Goal: Task Accomplishment & Management: Manage account settings

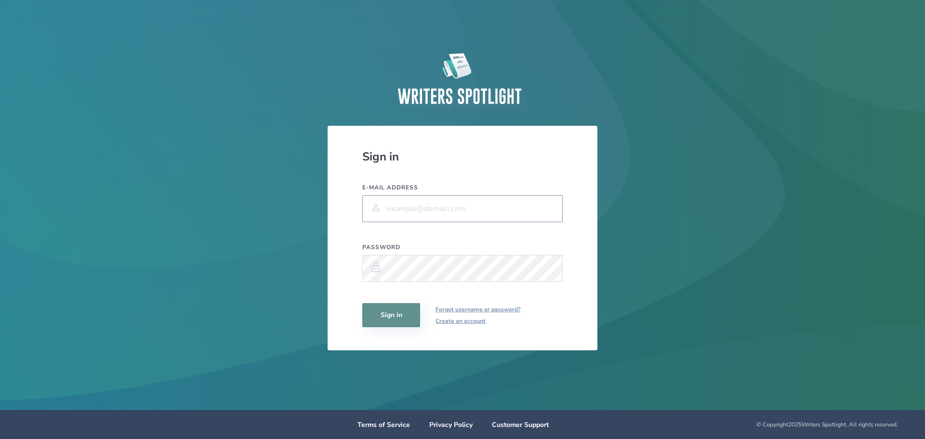
click at [478, 211] on input "E-mail address" at bounding box center [462, 208] width 200 height 27
type input "mrstephens2004@gmail.com"
click at [393, 310] on button "Sign in" at bounding box center [391, 315] width 58 height 24
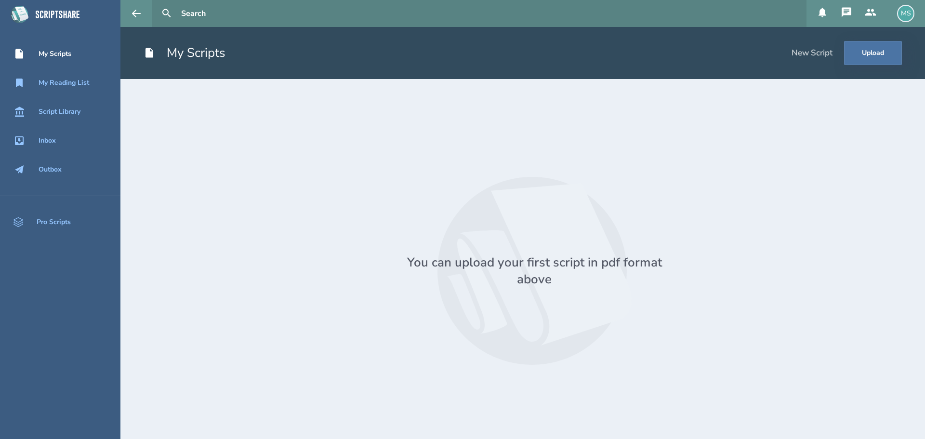
click at [907, 12] on div "MS" at bounding box center [905, 13] width 17 height 17
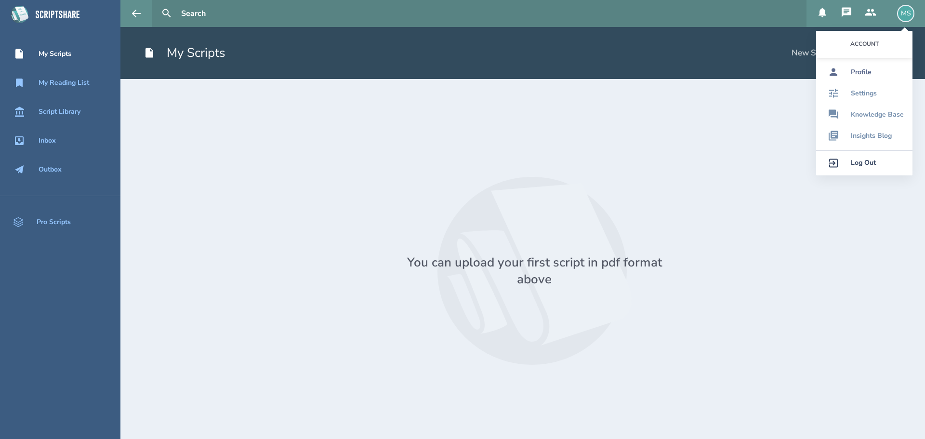
click at [880, 67] on link "Profile" at bounding box center [864, 72] width 96 height 21
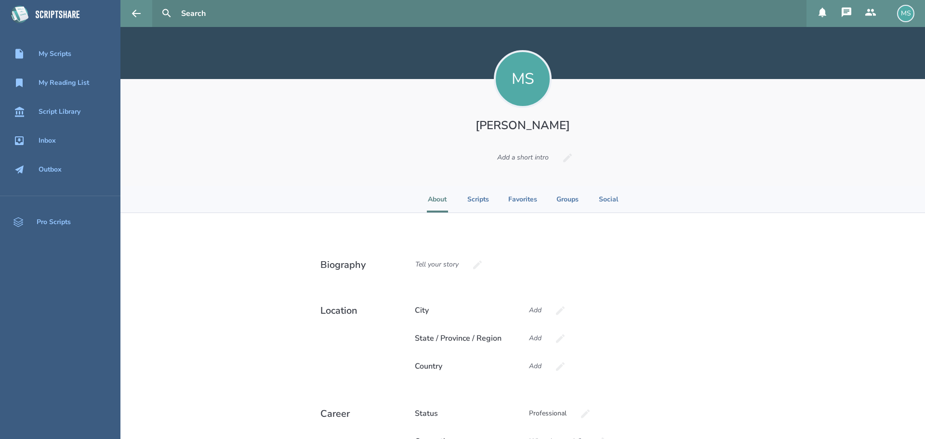
click at [506, 127] on h1 "[PERSON_NAME]" at bounding box center [522, 125] width 177 height 15
click at [516, 91] on small "2MB Max" at bounding box center [522, 92] width 24 height 7
click at [533, 124] on h1 "[PERSON_NAME]" at bounding box center [522, 125] width 177 height 15
click at [513, 90] on small "2MB Max" at bounding box center [522, 92] width 24 height 7
click at [515, 95] on small "2MB Max" at bounding box center [522, 92] width 24 height 7
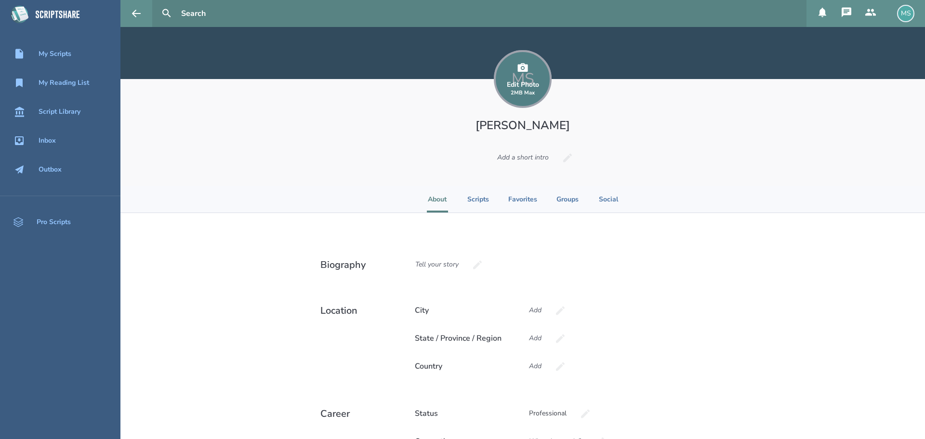
click at [513, 98] on div "Edit Photo 2MB Max" at bounding box center [523, 79] width 58 height 58
click at [529, 75] on div "Edit Photo 2MB Max" at bounding box center [523, 79] width 58 height 58
click at [517, 117] on div "MS Edit Photo 2MB [PERSON_NAME] Add a short intro" at bounding box center [522, 132] width 804 height 107
click at [517, 88] on div "Edit Photo 2MB Max" at bounding box center [523, 88] width 32 height 15
click at [524, 96] on small "2MB Max" at bounding box center [522, 92] width 24 height 7
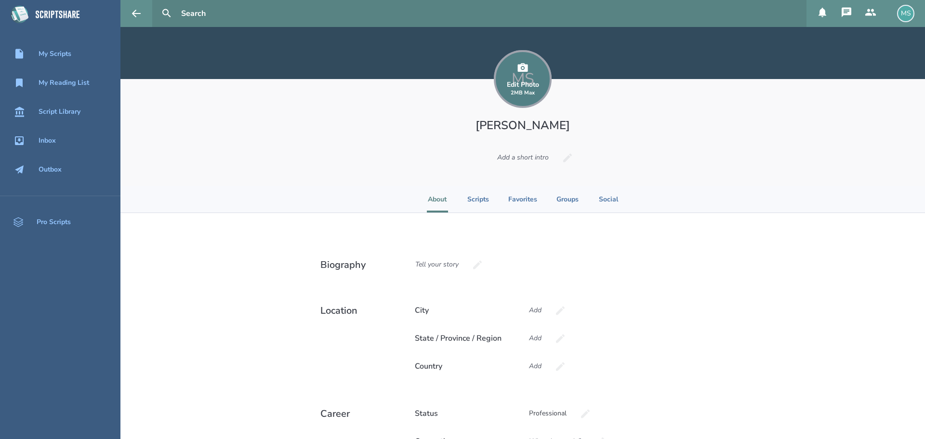
click at [537, 88] on div "Edit Photo 2MB Max" at bounding box center [523, 79] width 58 height 58
click at [531, 91] on small "2MB Max" at bounding box center [522, 92] width 24 height 7
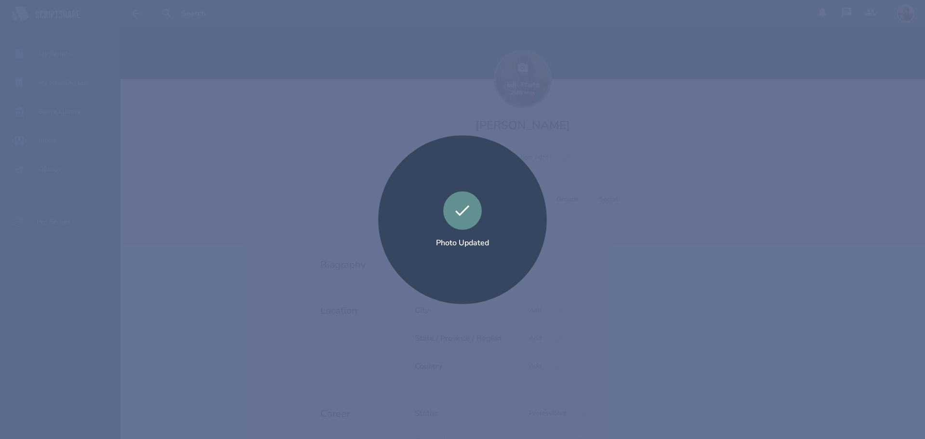
click at [693, 105] on div "Photo Updated" at bounding box center [462, 219] width 925 height 439
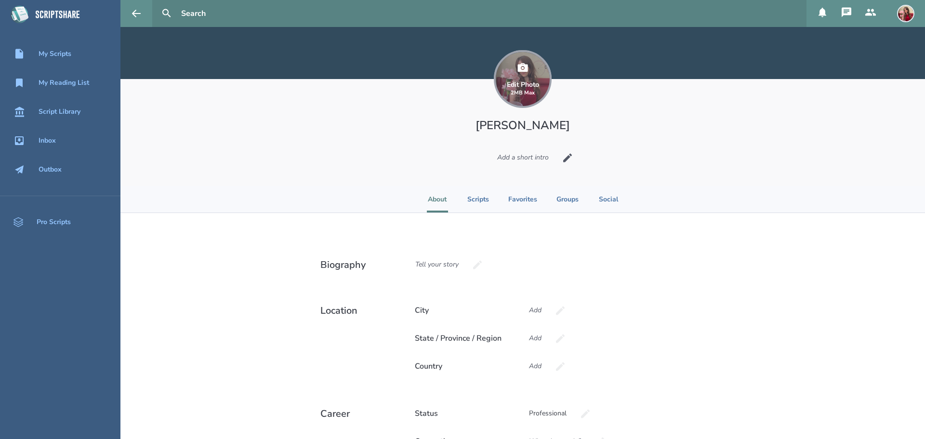
click at [523, 156] on div "Add a short intro" at bounding box center [523, 157] width 68 height 26
click at [517, 157] on input at bounding box center [522, 157] width 125 height 26
type input "H"
click at [621, 153] on icon "button" at bounding box center [621, 157] width 11 height 11
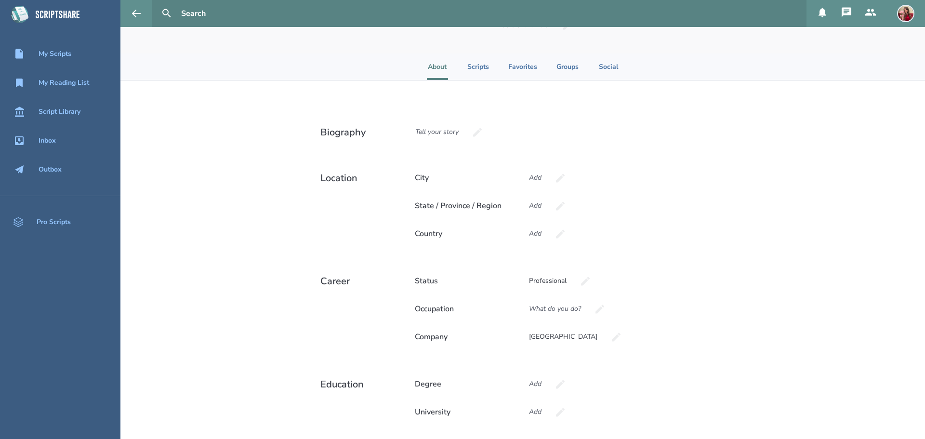
scroll to position [140, 0]
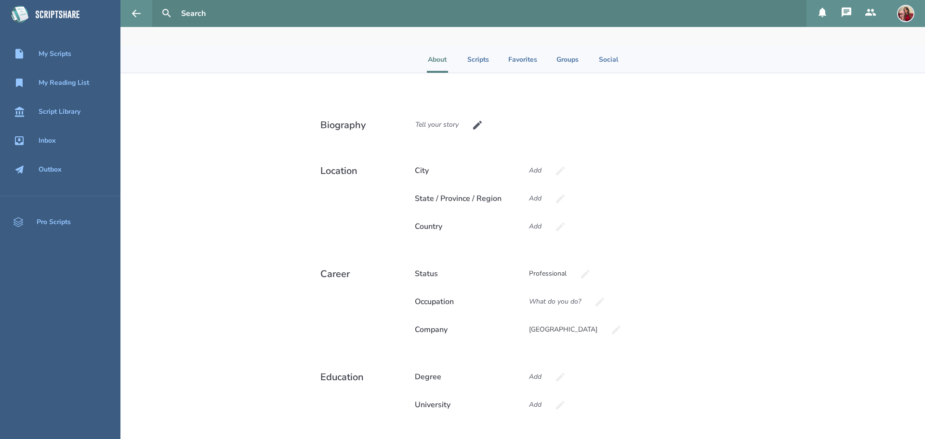
click at [439, 125] on div "Tell your story" at bounding box center [437, 125] width 60 height 26
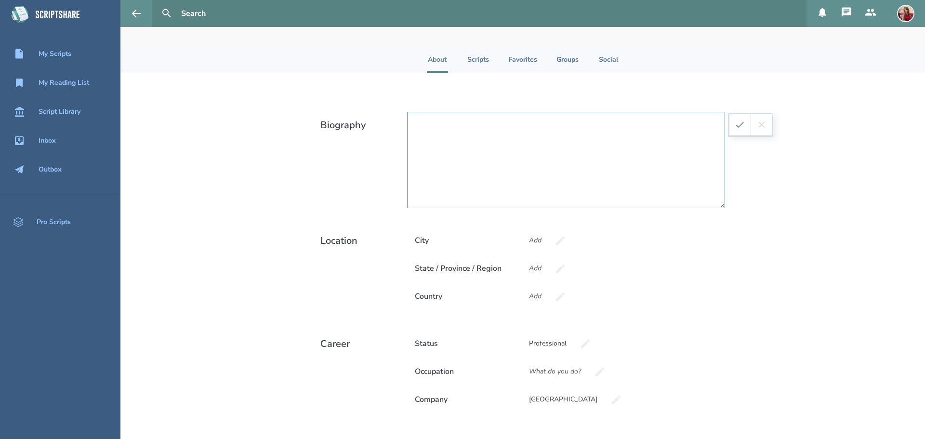
click at [435, 124] on textarea at bounding box center [566, 160] width 318 height 96
type textarea "Current Screenwriting student"
click at [735, 126] on icon "submit" at bounding box center [739, 124] width 11 height 11
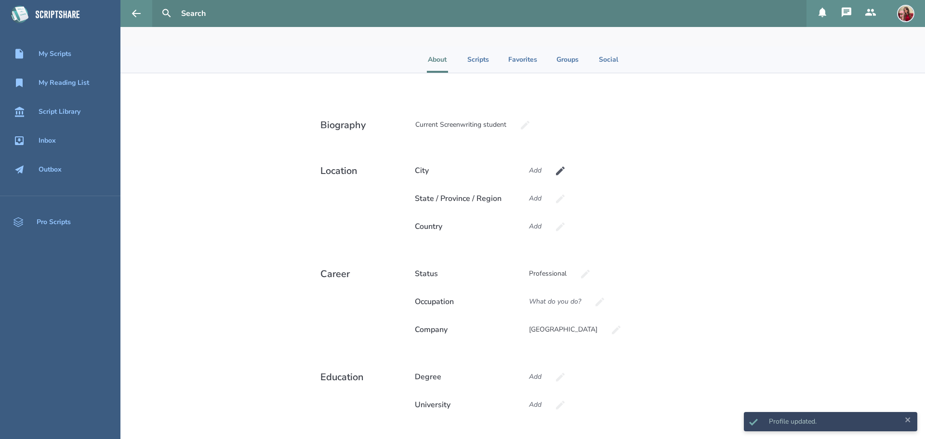
click at [556, 172] on icon at bounding box center [560, 170] width 9 height 9
click at [544, 169] on input at bounding box center [583, 170] width 125 height 26
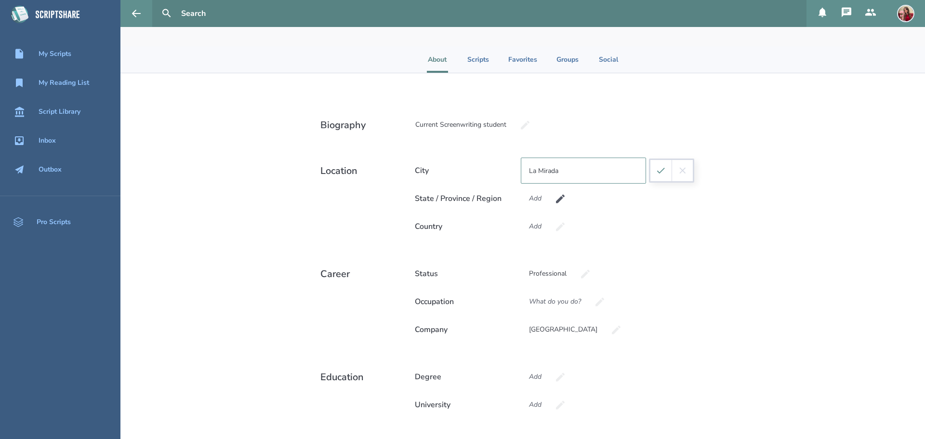
type input "La Mirada"
click at [556, 199] on icon at bounding box center [560, 198] width 9 height 9
click at [553, 202] on input at bounding box center [583, 198] width 125 height 26
type input "CA"
click at [526, 234] on div "Add" at bounding box center [535, 226] width 29 height 26
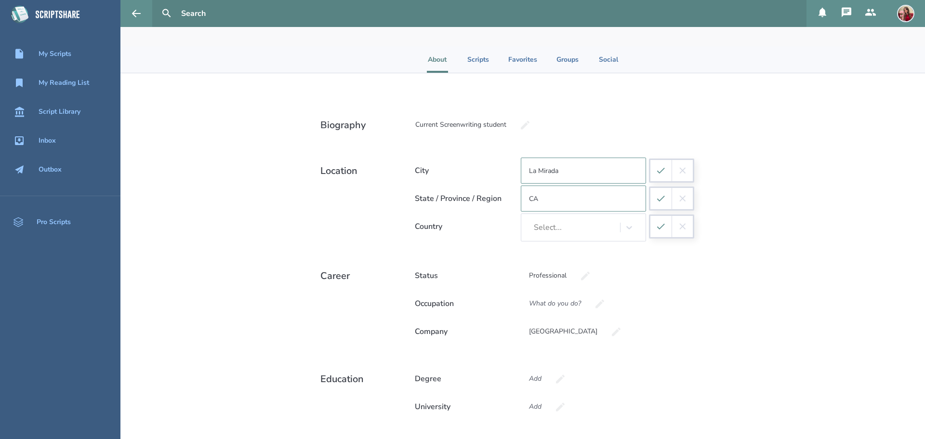
click at [546, 229] on div "Select..." at bounding box center [548, 227] width 28 height 9
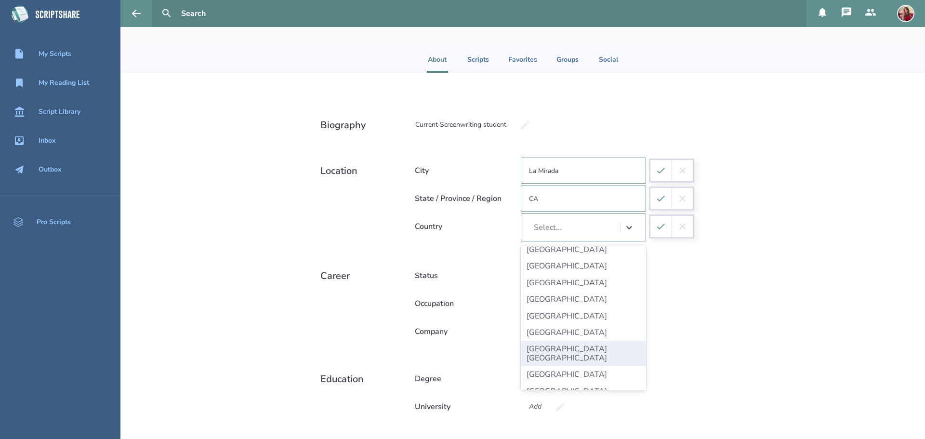
scroll to position [3900, 0]
click at [590, 416] on div "[GEOGRAPHIC_DATA]" at bounding box center [583, 424] width 125 height 16
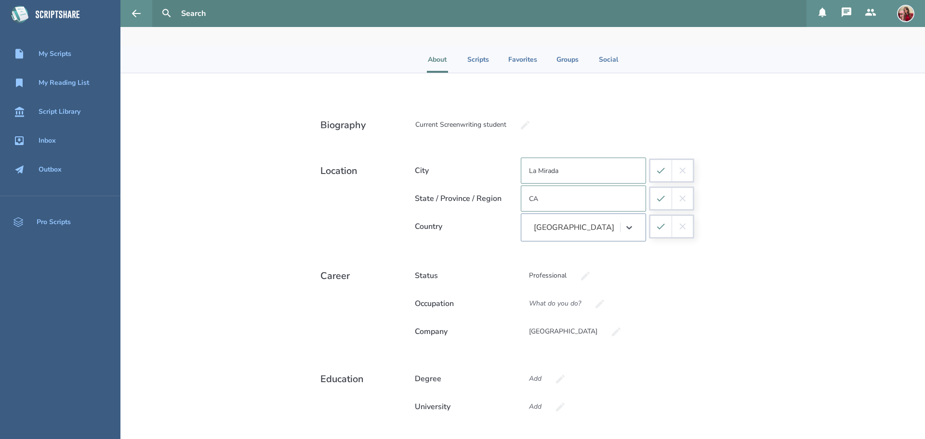
click at [657, 224] on icon "submit" at bounding box center [660, 226] width 11 height 11
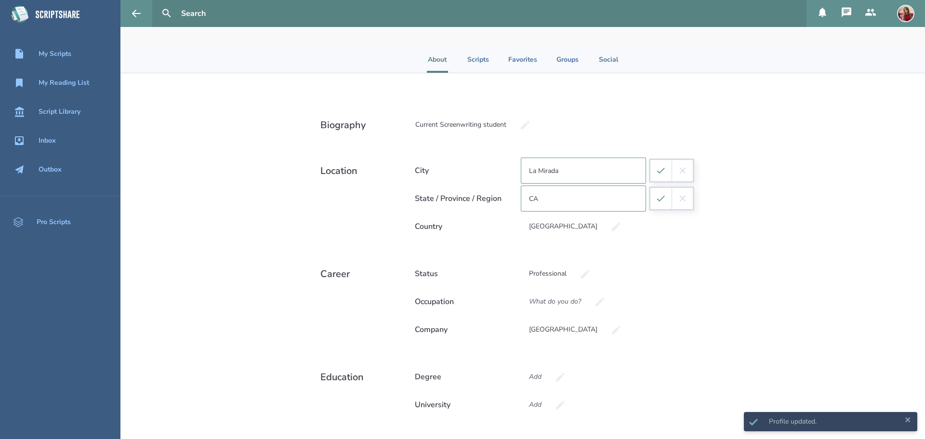
click at [655, 199] on icon "submit" at bounding box center [660, 198] width 11 height 11
click at [655, 175] on icon "submit" at bounding box center [660, 170] width 11 height 11
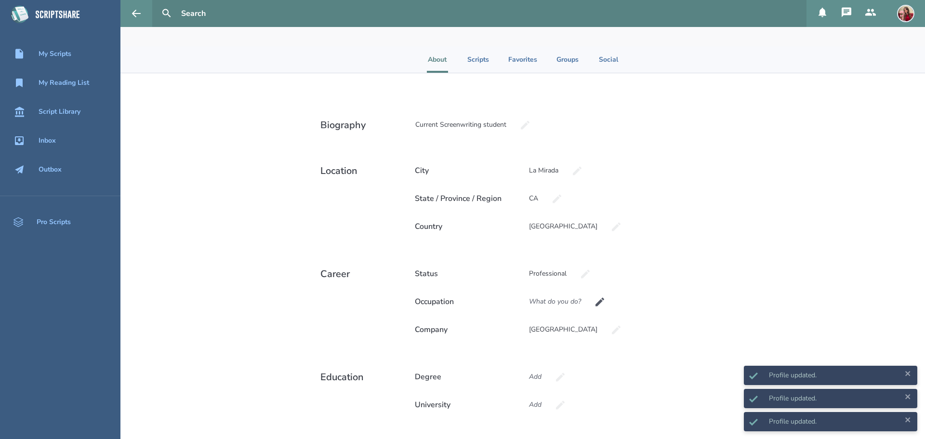
click at [596, 300] on icon at bounding box center [599, 301] width 9 height 9
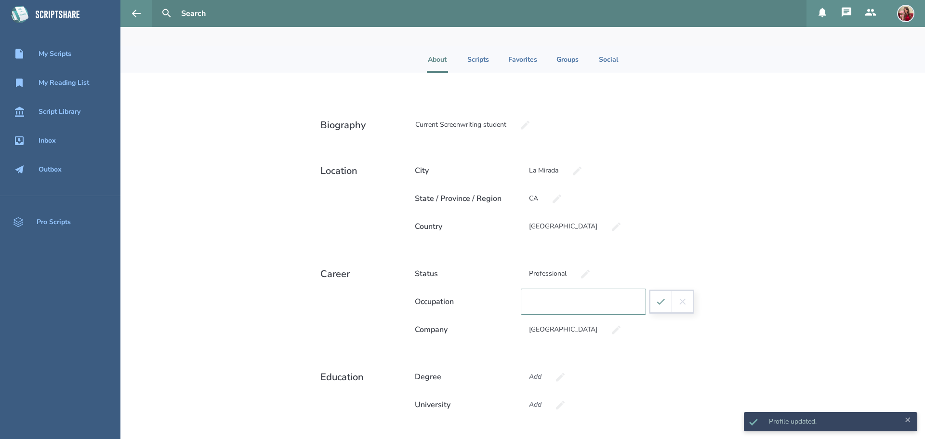
click at [592, 304] on input at bounding box center [583, 301] width 125 height 26
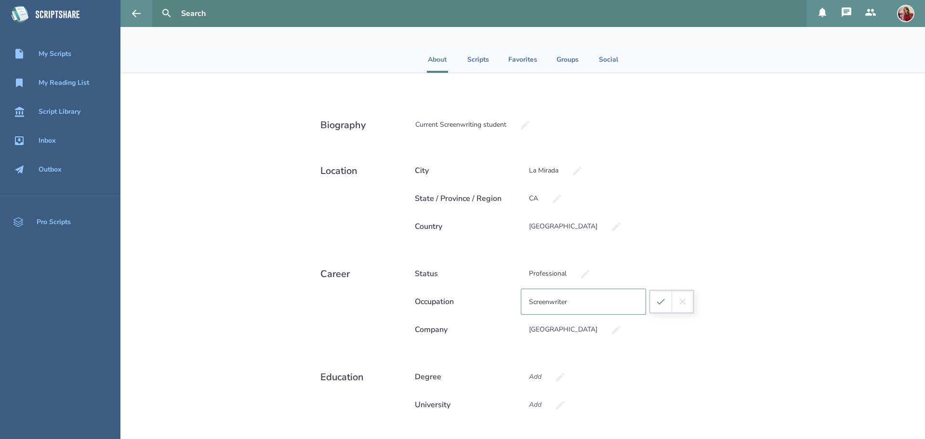
type input "Screenwriter"
click at [660, 304] on icon "submit" at bounding box center [660, 301] width 11 height 11
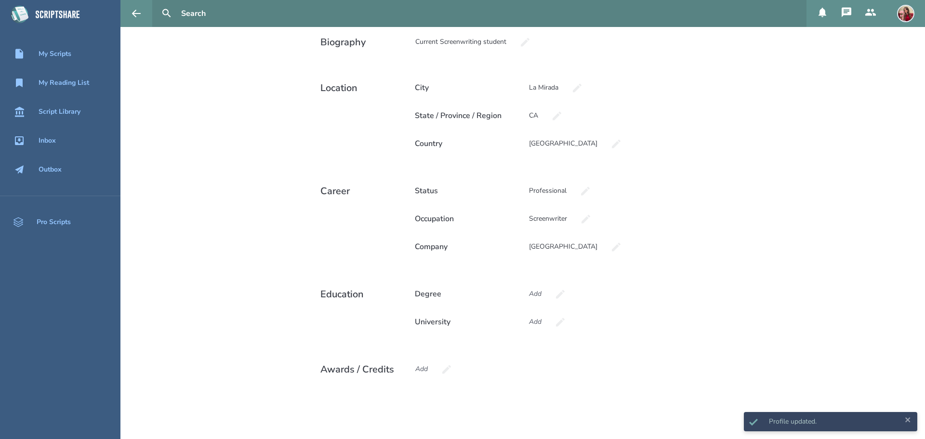
scroll to position [224, 0]
click at [558, 294] on icon at bounding box center [560, 293] width 12 height 12
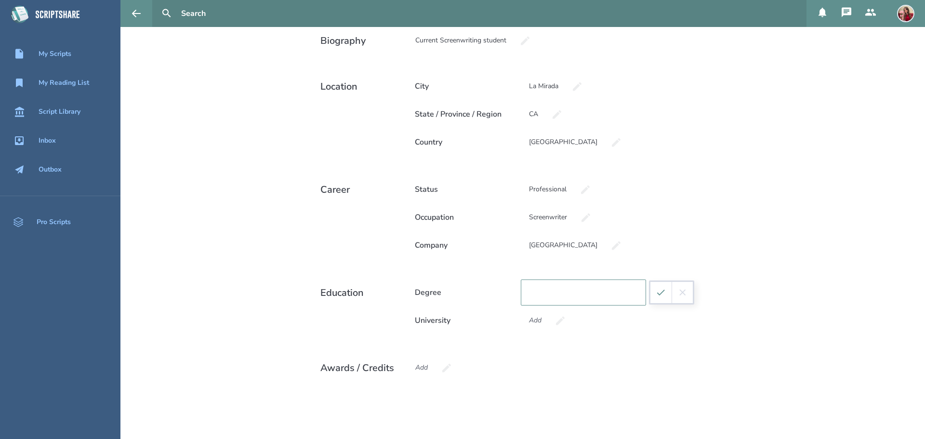
click at [844, 183] on div "Biography Current Screenwriting student Location City [GEOGRAPHIC_DATA] / Provi…" at bounding box center [522, 214] width 804 height 450
click at [681, 296] on icon "button" at bounding box center [682, 292] width 11 height 11
click at [556, 322] on icon at bounding box center [560, 320] width 9 height 9
click at [554, 322] on input at bounding box center [583, 320] width 125 height 26
click at [537, 295] on div "Add" at bounding box center [535, 292] width 29 height 26
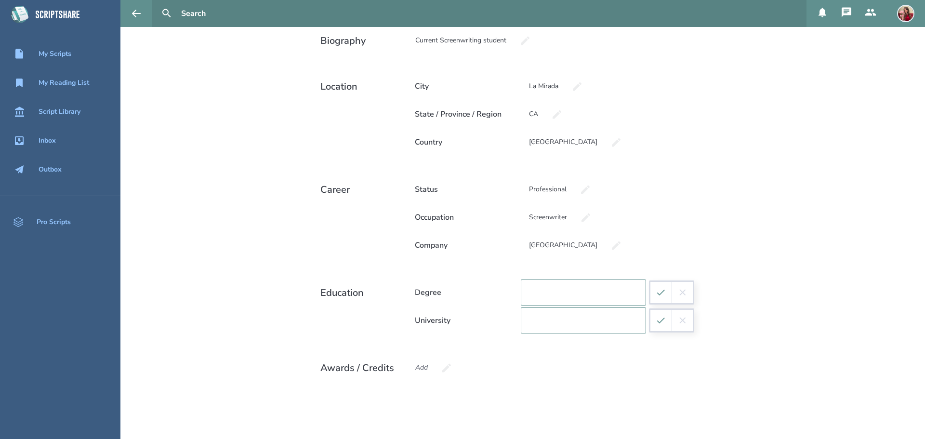
click at [537, 292] on input at bounding box center [583, 292] width 125 height 26
type input "Writing for film and television"
click at [657, 292] on icon "submit" at bounding box center [660, 292] width 11 height 11
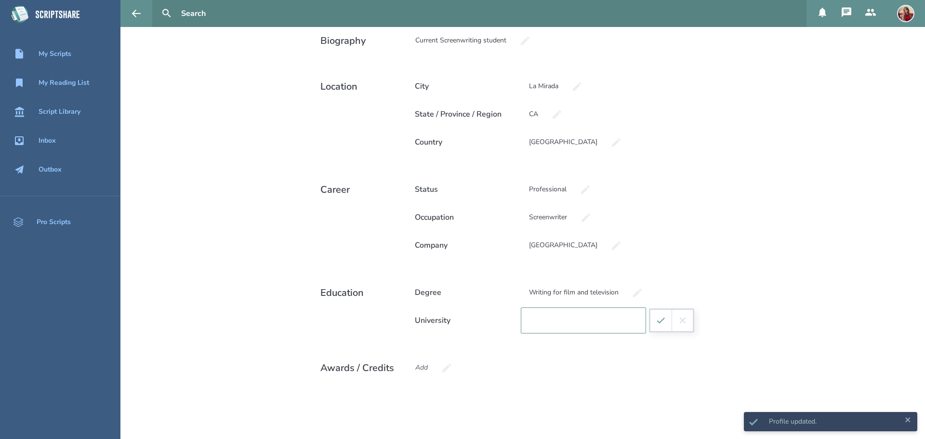
click at [572, 318] on input at bounding box center [583, 320] width 125 height 26
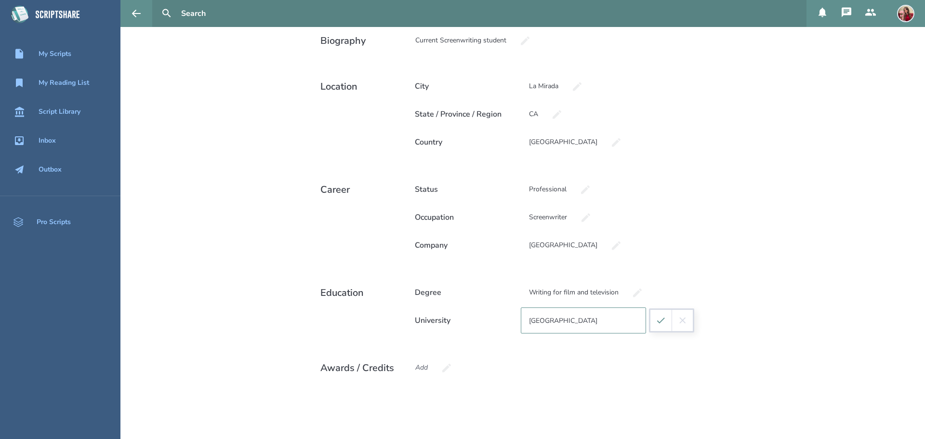
type input "[GEOGRAPHIC_DATA]"
click at [655, 325] on icon "submit" at bounding box center [660, 320] width 11 height 11
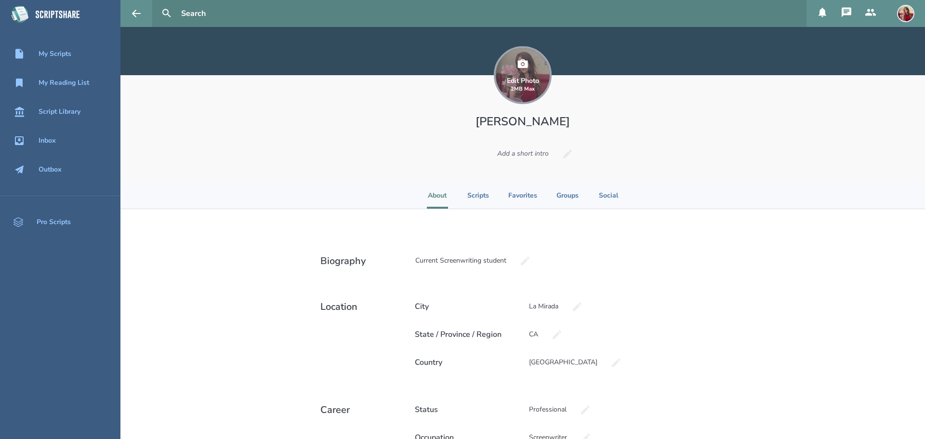
scroll to position [0, 0]
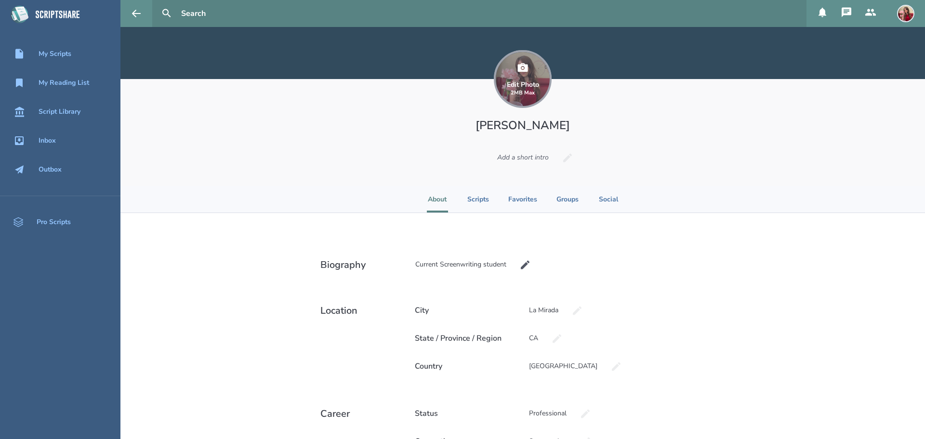
click at [524, 266] on icon at bounding box center [525, 265] width 12 height 12
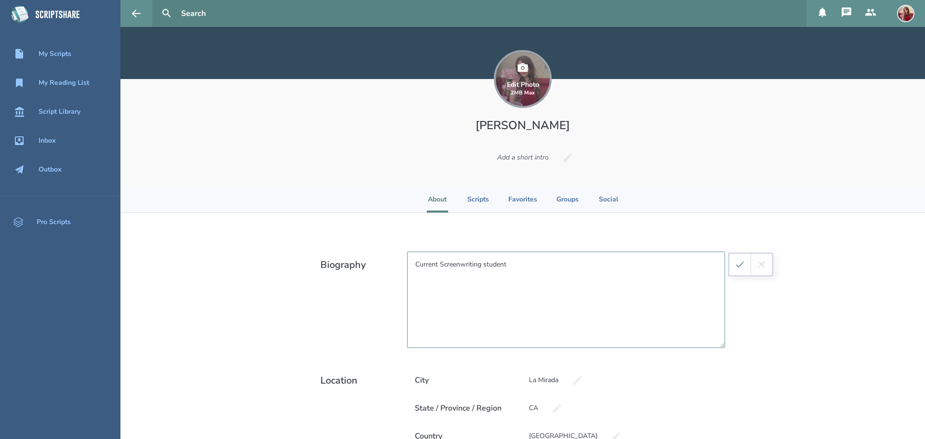
click at [516, 263] on textarea "Current Screenwriting student" at bounding box center [566, 299] width 318 height 96
click at [509, 269] on textarea "Current Screenwriting student, Enjoys writing in many genres," at bounding box center [566, 299] width 318 height 96
click at [619, 268] on textarea "Current Screenwriting student, enjoys writing in many genres," at bounding box center [566, 299] width 318 height 96
type textarea "Current Screenwriting student, enjoys writing in many genres, loves film"
click at [738, 268] on icon "submit" at bounding box center [739, 264] width 11 height 11
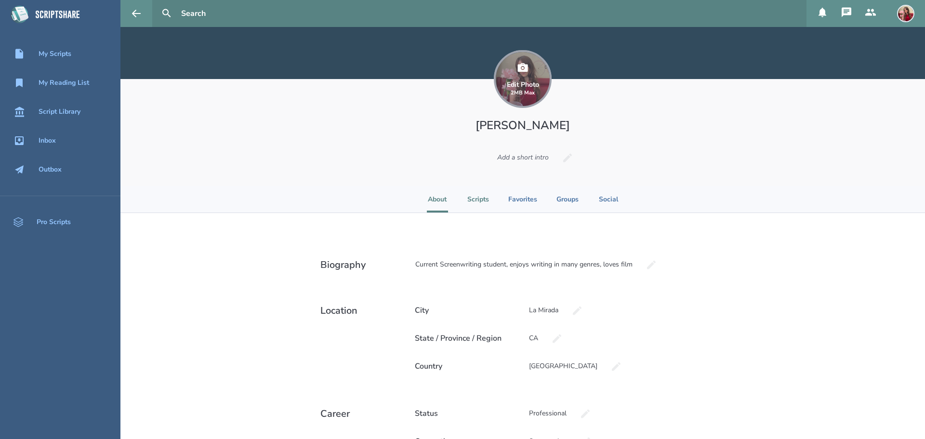
click at [470, 198] on li "Scripts" at bounding box center [478, 199] width 22 height 26
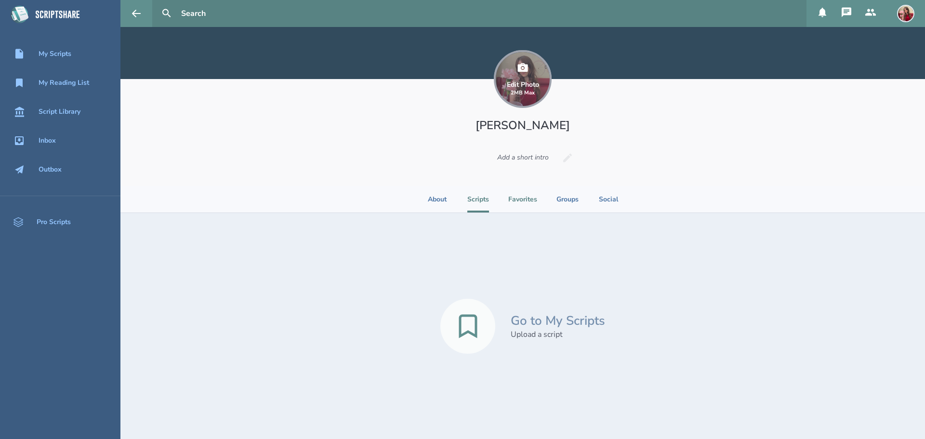
click at [519, 201] on li "Favorites" at bounding box center [522, 199] width 29 height 26
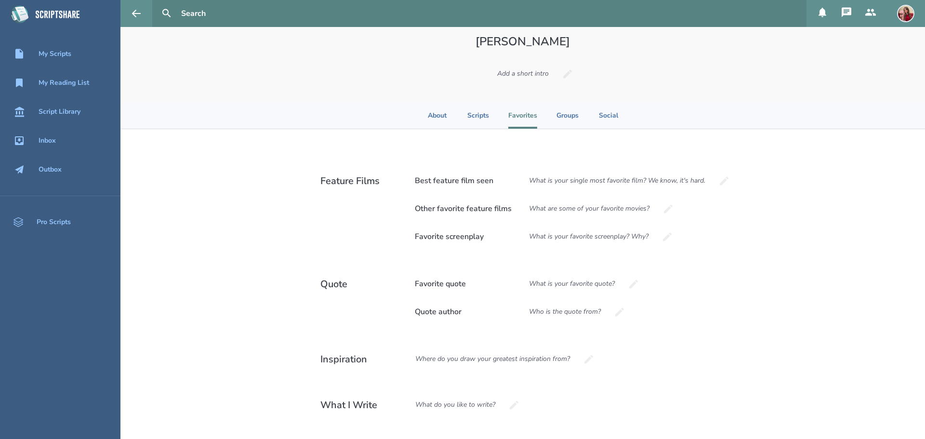
scroll to position [83, 0]
click at [685, 184] on div "What is your single most favorite film? We know, it's hard." at bounding box center [617, 181] width 193 height 26
click at [574, 175] on input at bounding box center [583, 181] width 125 height 26
type input "Five Easy Pieces"
click at [659, 184] on icon "submit" at bounding box center [660, 181] width 11 height 11
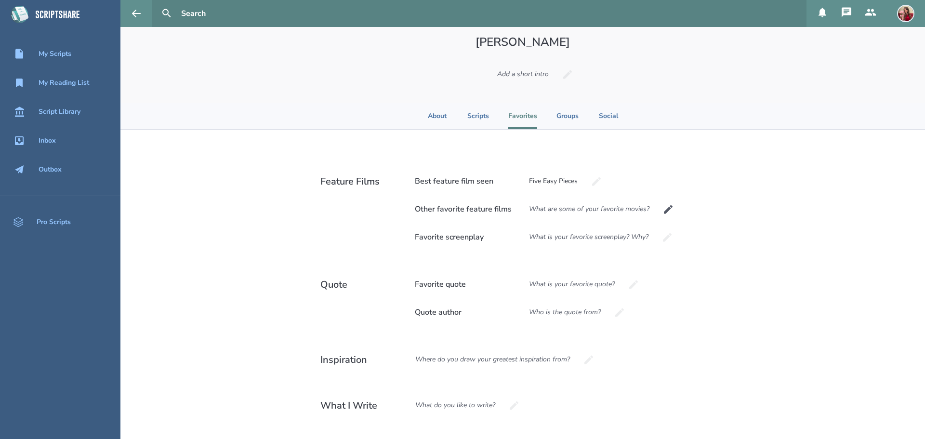
click at [598, 210] on div "What are some of your favorite movies?" at bounding box center [589, 209] width 137 height 26
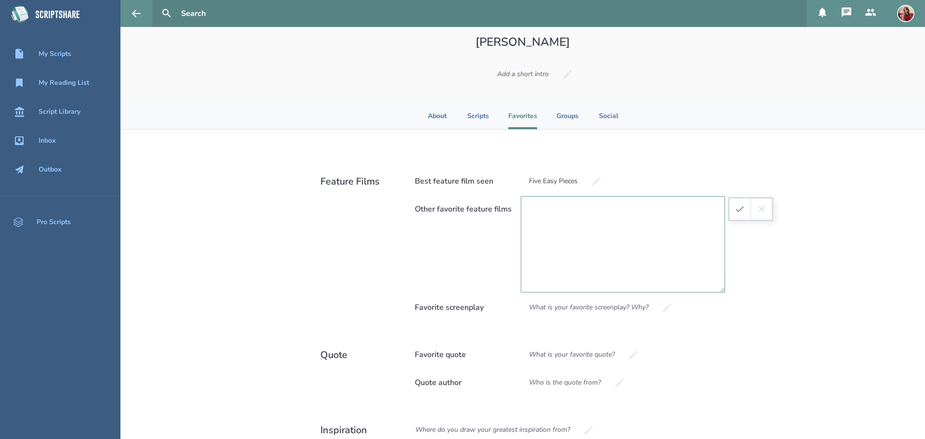
click at [545, 210] on textarea at bounding box center [623, 244] width 204 height 96
type textarea "Mon Oncle PlayTime Innocence (2004) Cry-Baby Butterflies are free In the soup"
click at [737, 211] on icon "submit" at bounding box center [739, 209] width 11 height 11
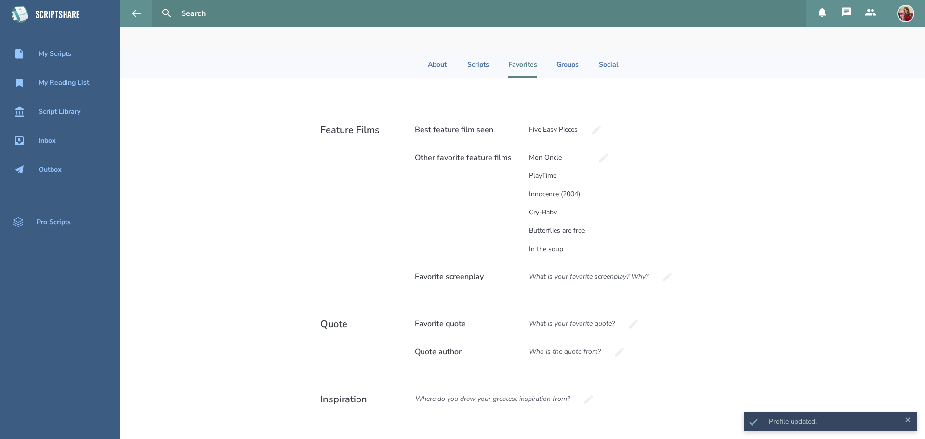
scroll to position [136, 0]
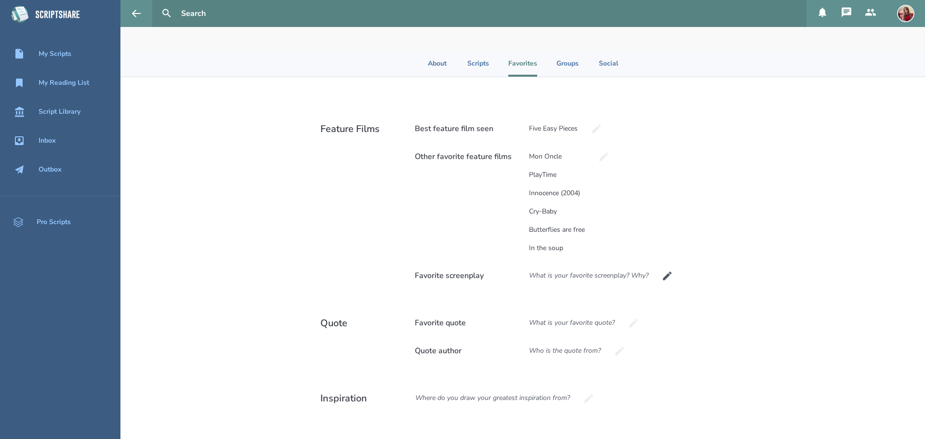
click at [563, 277] on div "What is your favorite screenplay? Why?" at bounding box center [589, 275] width 136 height 26
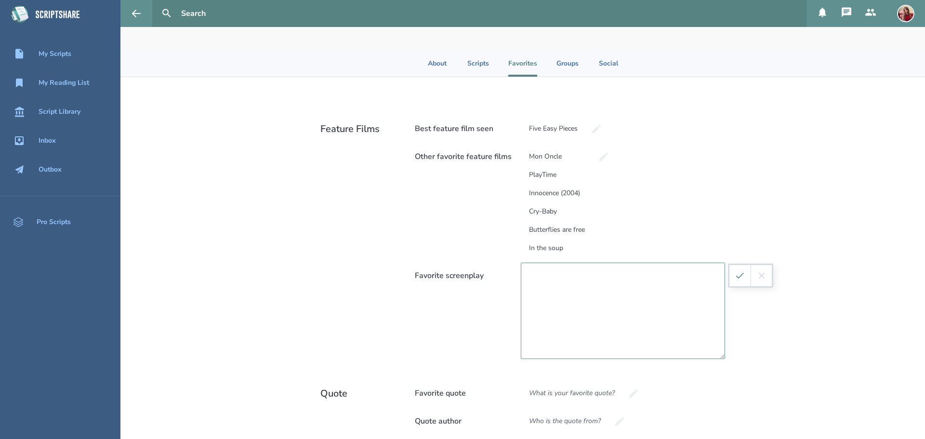
click at [550, 273] on textarea at bounding box center [623, 310] width 204 height 96
type textarea "T"
type textarea "H"
click at [647, 216] on div "Other favorite feature films Mon Oncle PlayTime Innocence (2004) Cry-Baby Butte…" at bounding box center [566, 202] width 318 height 117
click at [599, 286] on textarea at bounding box center [623, 310] width 204 height 96
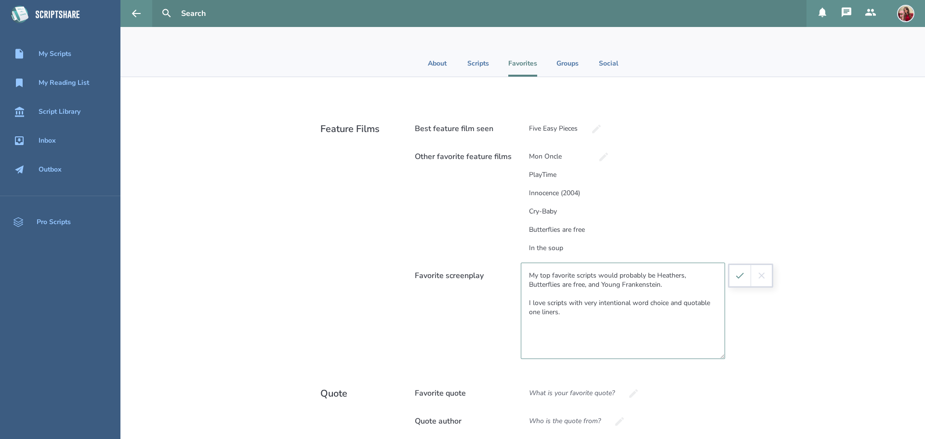
type textarea "My top favorite scripts would probably be Heathers, Butterflies are free, and Y…"
click at [734, 274] on icon "submit" at bounding box center [739, 275] width 11 height 11
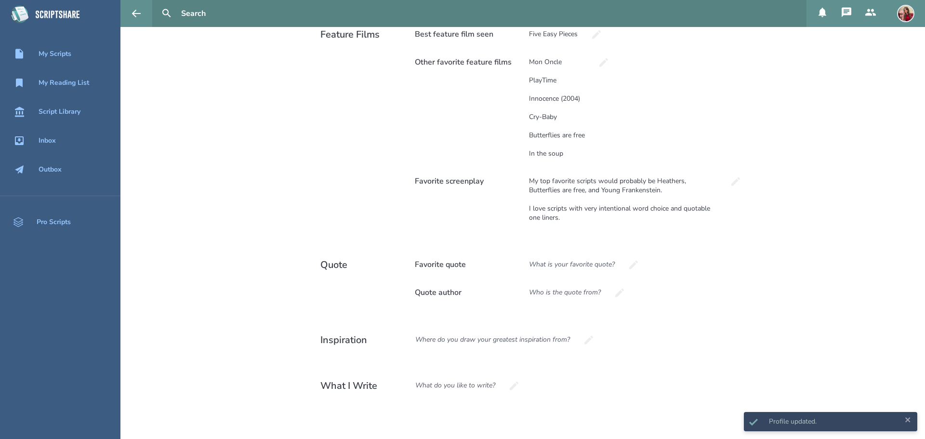
scroll to position [248, 0]
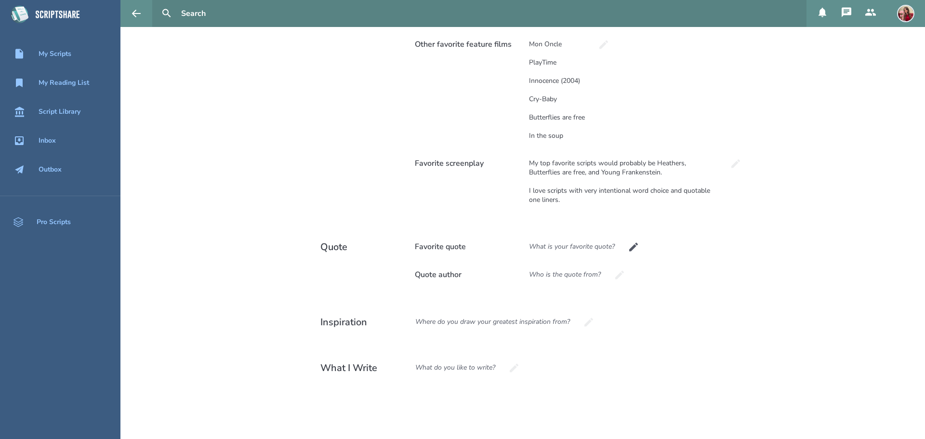
click at [557, 248] on div "What is your favorite quote?" at bounding box center [572, 247] width 102 height 26
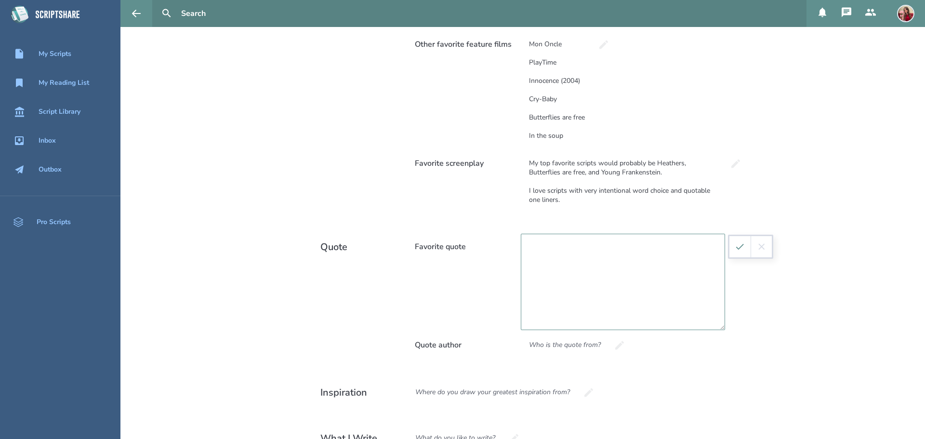
click at [576, 258] on textarea at bounding box center [623, 282] width 204 height 96
type textarea ""Going where the weather suits my clothes""
click at [734, 247] on icon "submit" at bounding box center [739, 246] width 11 height 11
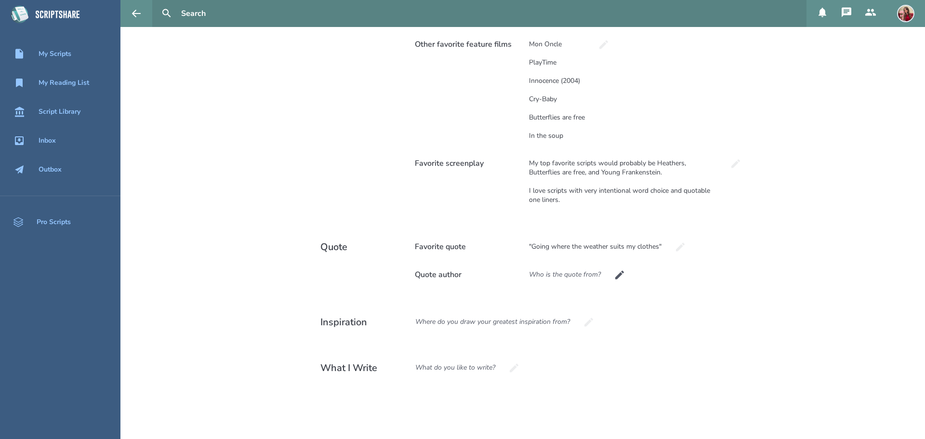
click at [571, 275] on div "Who is the quote from?" at bounding box center [565, 275] width 88 height 26
click at [556, 275] on input at bounding box center [583, 275] width 125 height 26
type input "[PERSON_NAME]"
click at [655, 278] on icon "submit" at bounding box center [660, 274] width 11 height 11
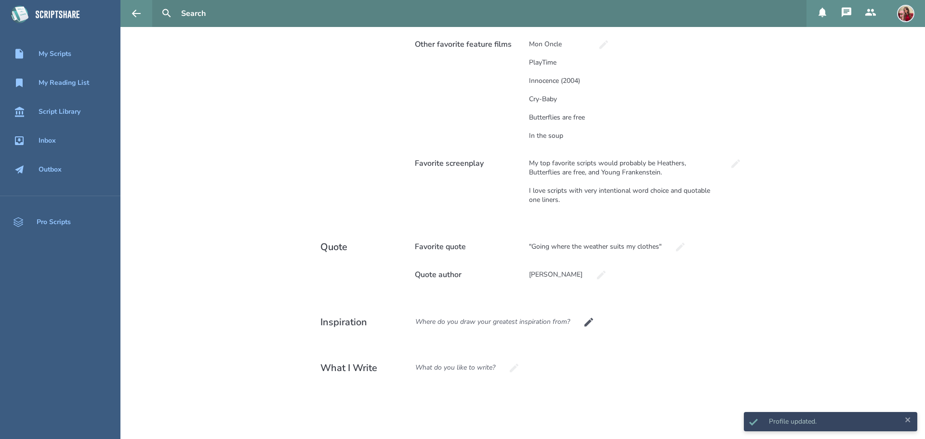
click at [588, 319] on icon at bounding box center [588, 321] width 9 height 9
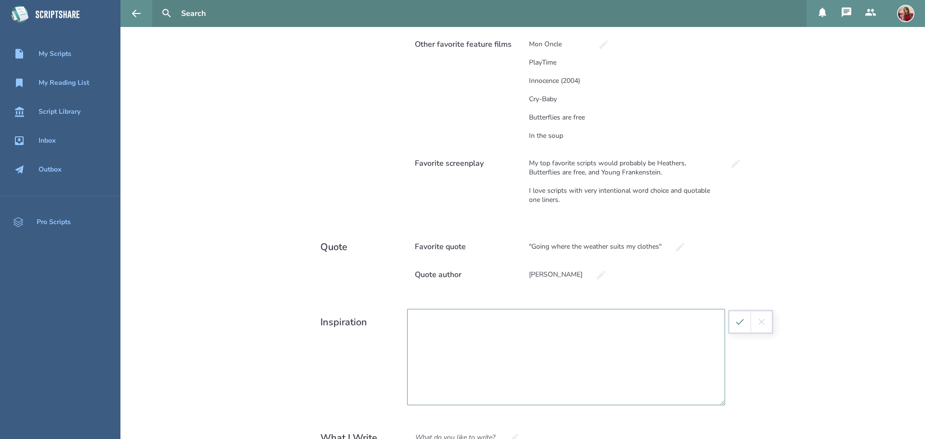
click at [554, 333] on textarea at bounding box center [566, 357] width 318 height 96
type textarea "I feel inspired by [PERSON_NAME], [PERSON_NAME], and [PERSON_NAME]."
click at [736, 327] on button "submit" at bounding box center [739, 321] width 21 height 21
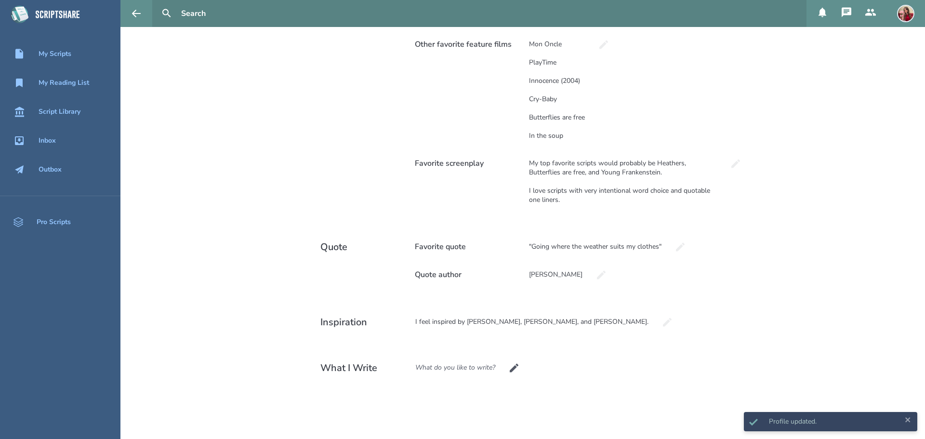
click at [490, 366] on div "What do you like to write?" at bounding box center [455, 367] width 96 height 26
click at [527, 373] on textarea at bounding box center [566, 402] width 318 height 96
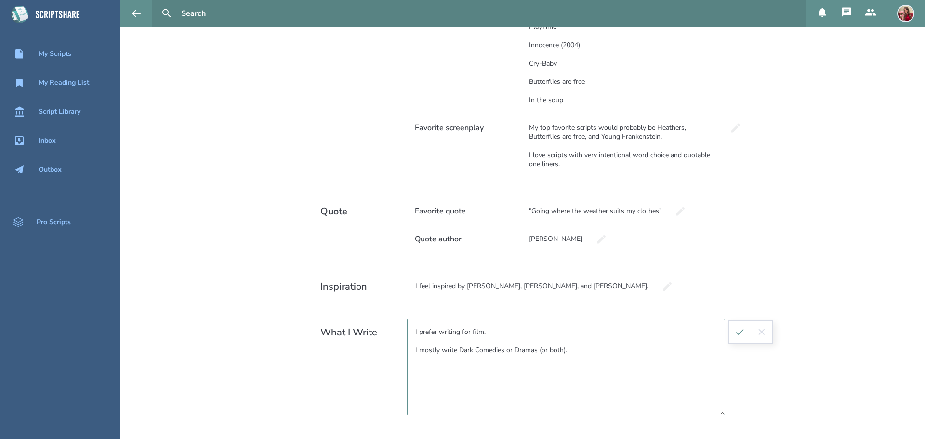
scroll to position [286, 0]
type textarea "I prefer writing for film. I mostly write Dark Comedies or Dramas (or both)."
click at [734, 334] on icon "submit" at bounding box center [739, 330] width 11 height 11
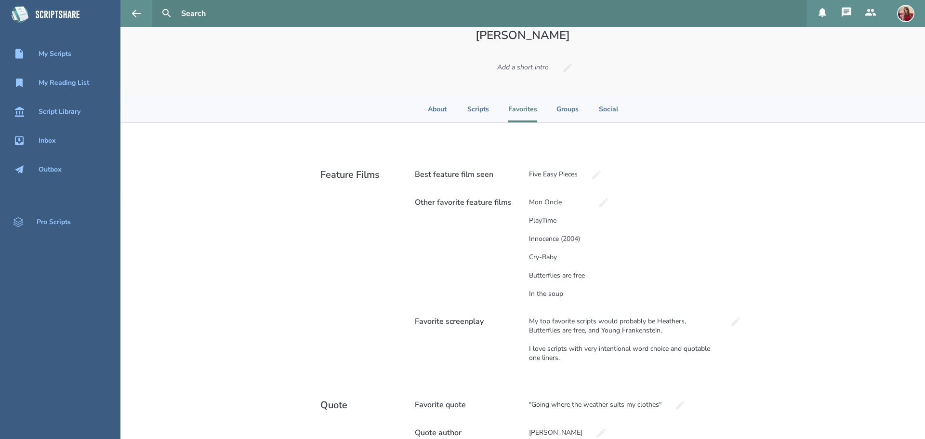
scroll to position [0, 0]
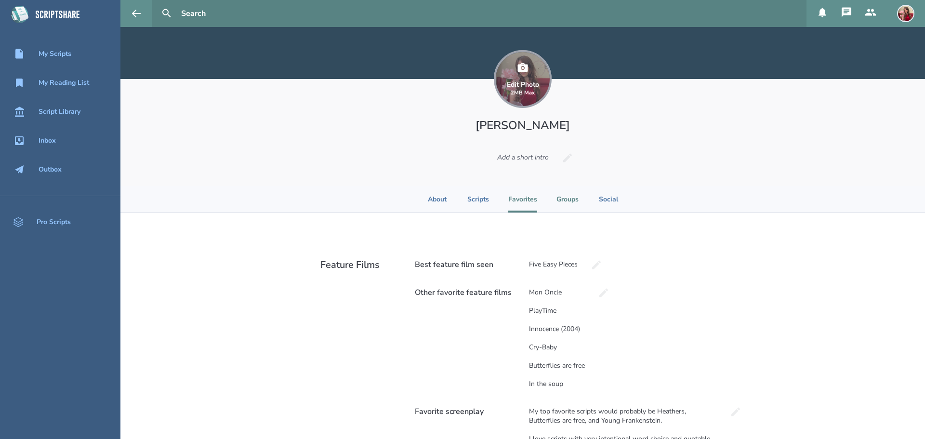
click at [562, 196] on li "Groups" at bounding box center [567, 199] width 22 height 26
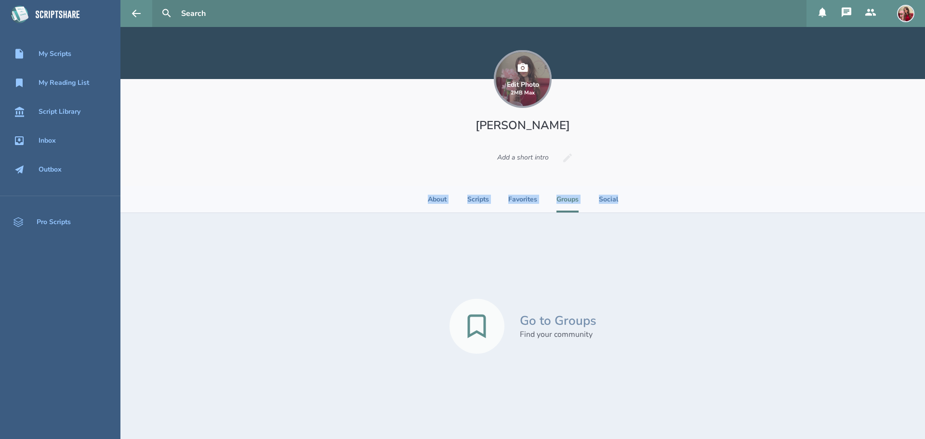
drag, startPoint x: 924, startPoint y: 157, endPoint x: 924, endPoint y: 193, distance: 35.6
click at [924, 193] on main "Edit Photo 2MB [PERSON_NAME] Add a short intro About Scripts Favorites Groups S…" at bounding box center [522, 233] width 804 height 412
click at [710, 177] on div "Edit Photo 2MB [PERSON_NAME] Add a short intro" at bounding box center [522, 132] width 804 height 107
click at [606, 204] on li "Social" at bounding box center [608, 199] width 21 height 26
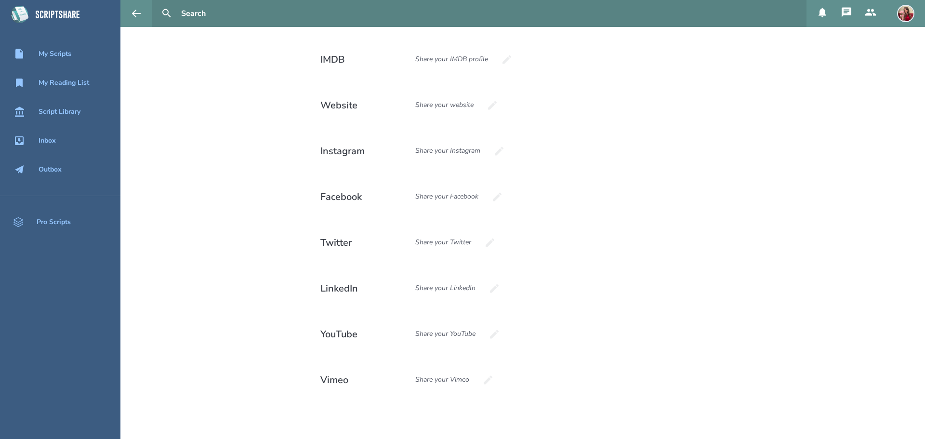
scroll to position [217, 0]
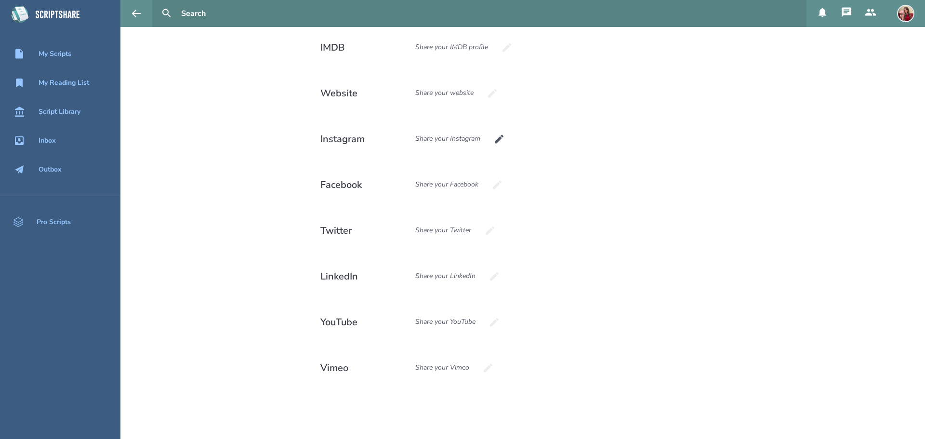
click at [498, 141] on icon at bounding box center [499, 139] width 12 height 12
click at [470, 143] on input at bounding box center [469, 139] width 125 height 26
click at [446, 141] on input at bounding box center [469, 139] width 125 height 26
paste input "[URL][DOMAIN_NAME]"
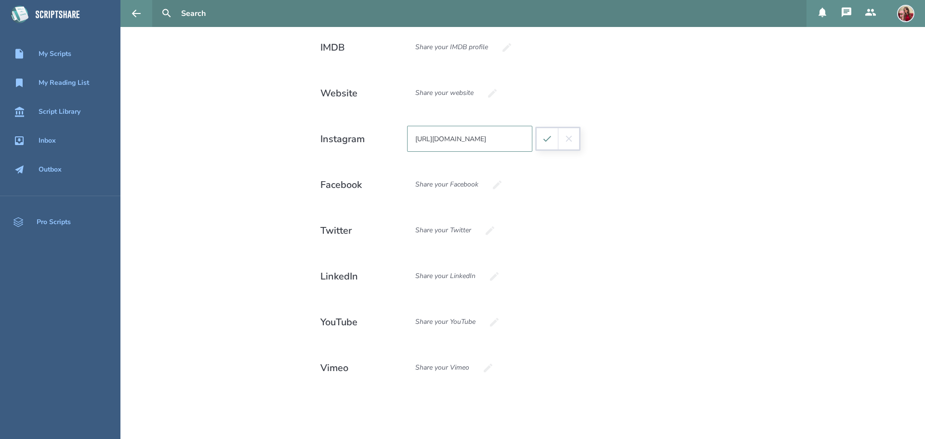
type input "[URL][DOMAIN_NAME]"
click at [546, 140] on icon "submit" at bounding box center [547, 138] width 11 height 11
click at [489, 274] on icon at bounding box center [494, 277] width 12 height 12
click at [452, 279] on input at bounding box center [469, 276] width 125 height 26
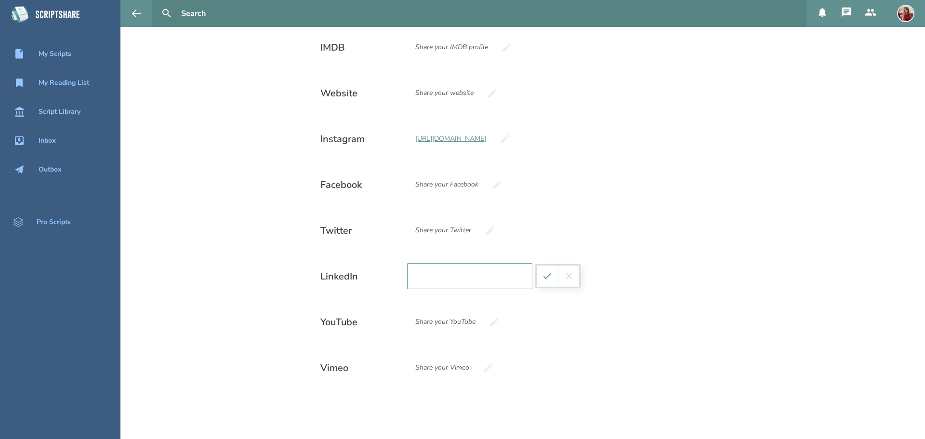
paste input "[URL][DOMAIN_NAME][PERSON_NAME]"
type input "[URL][DOMAIN_NAME][PERSON_NAME]"
click at [547, 279] on icon "submit" at bounding box center [547, 276] width 11 height 11
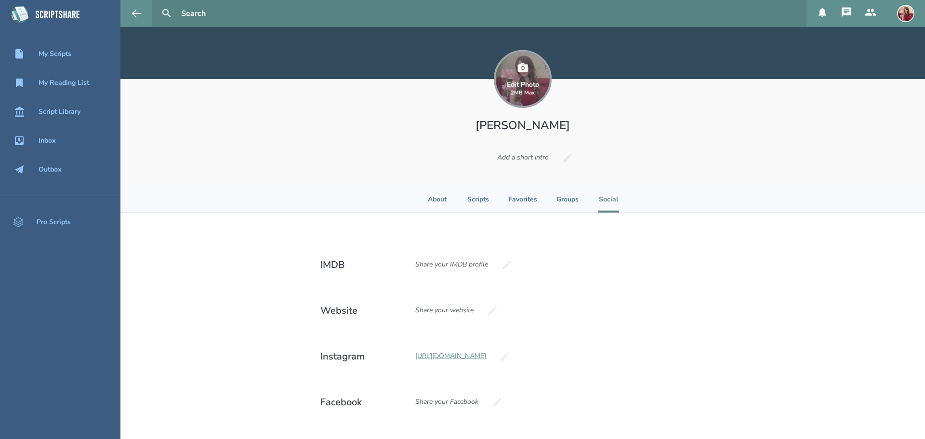
click at [443, 194] on li "About" at bounding box center [437, 199] width 21 height 26
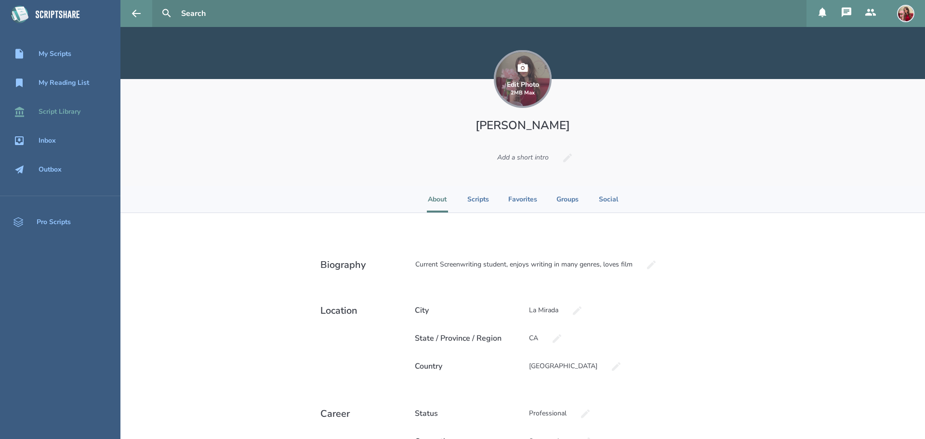
click at [52, 114] on div "Script Library" at bounding box center [60, 112] width 42 height 8
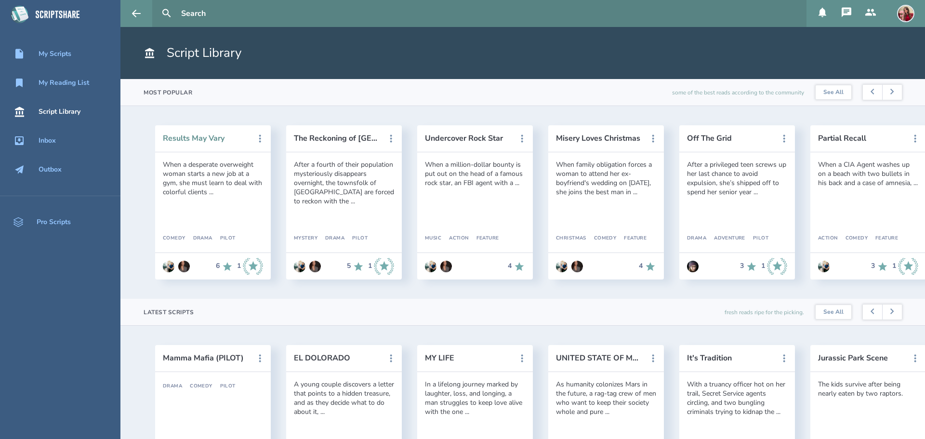
click at [196, 141] on button "Results May Vary" at bounding box center [206, 138] width 87 height 9
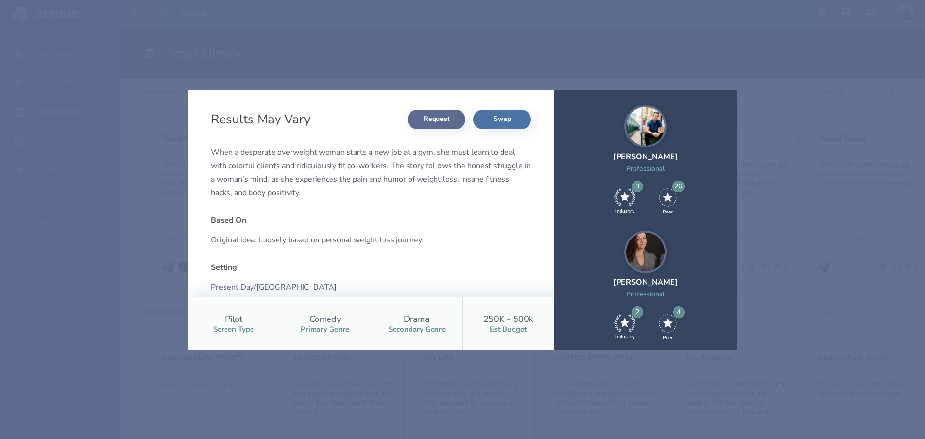
click at [417, 122] on button "Request" at bounding box center [436, 119] width 58 height 19
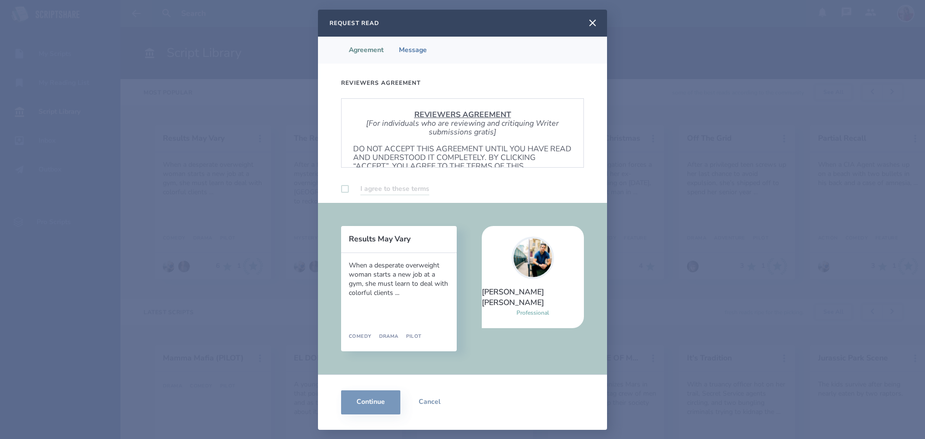
click at [343, 193] on div "I agree to these terms" at bounding box center [462, 189] width 243 height 12
click at [342, 187] on label at bounding box center [345, 189] width 8 height 8
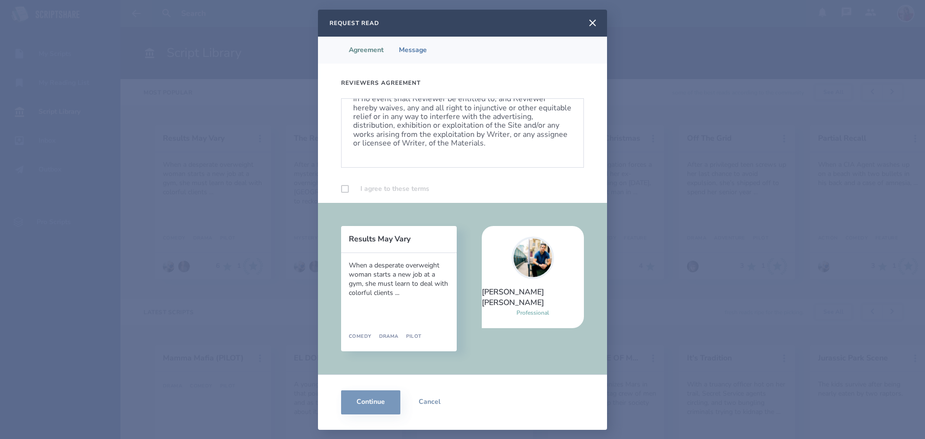
scroll to position [610, 0]
click at [342, 188] on label at bounding box center [345, 189] width 8 height 8
checkbox input "true"
click at [386, 285] on div "When a desperate overweight woman starts a new job at a gym, she must learn to …" at bounding box center [399, 279] width 100 height 37
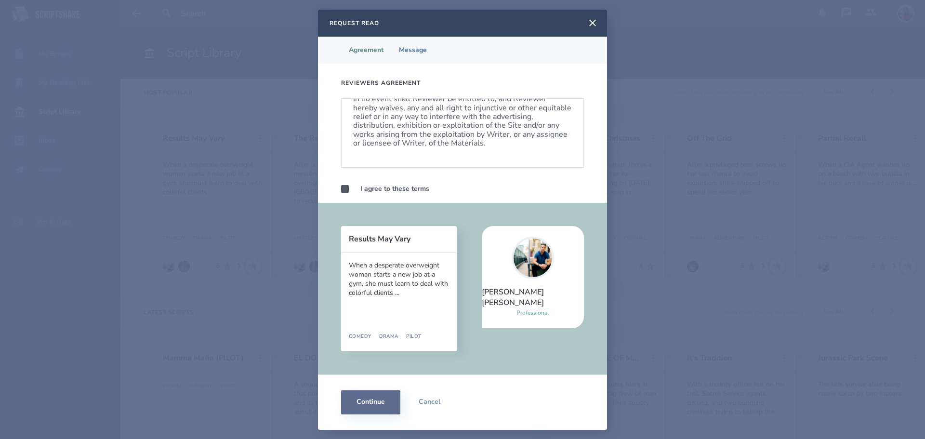
click at [372, 399] on button "Continue" at bounding box center [370, 402] width 59 height 24
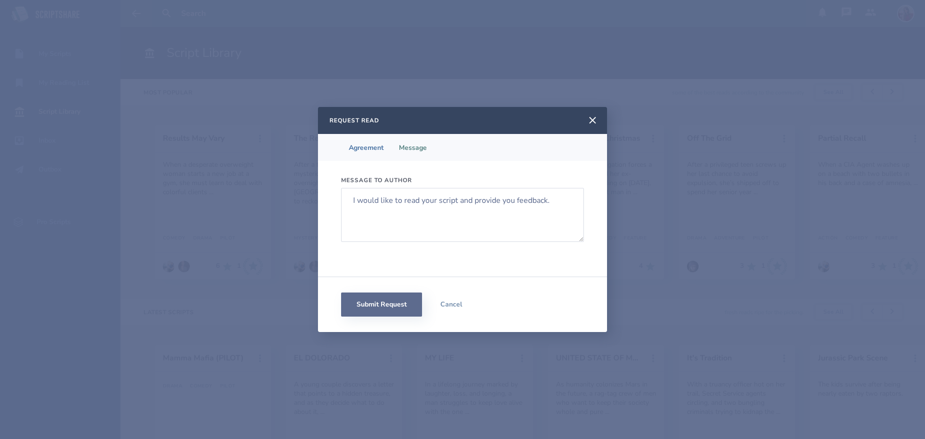
click at [380, 308] on button "Submit Request" at bounding box center [381, 304] width 81 height 24
